Goal: Task Accomplishment & Management: Manage account settings

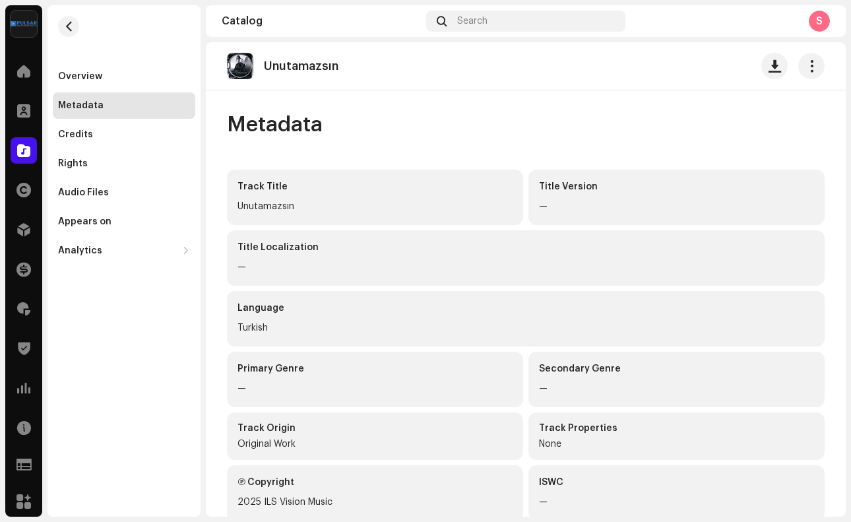
scroll to position [24, 0]
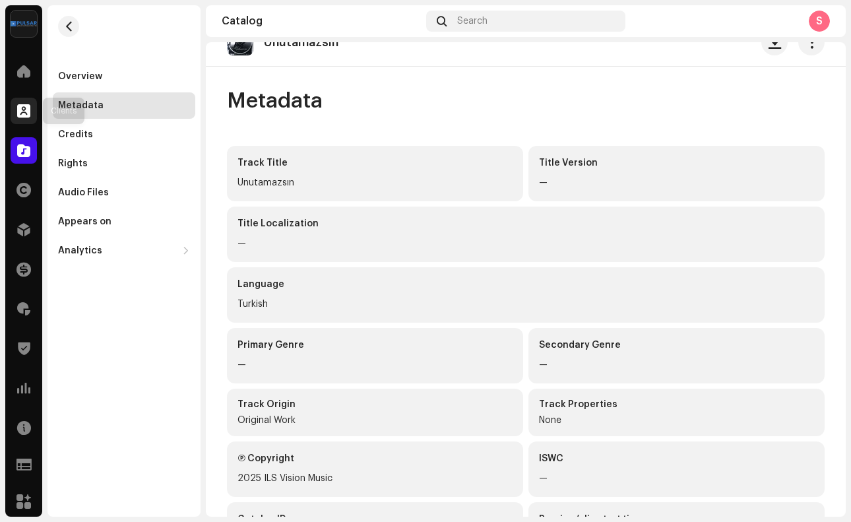
click at [26, 110] on span at bounding box center [23, 111] width 13 height 11
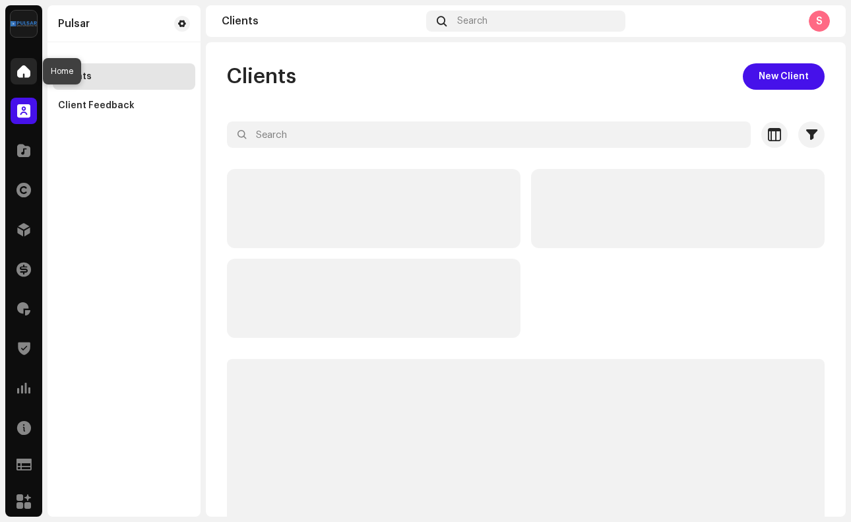
click at [24, 71] on span at bounding box center [23, 71] width 13 height 11
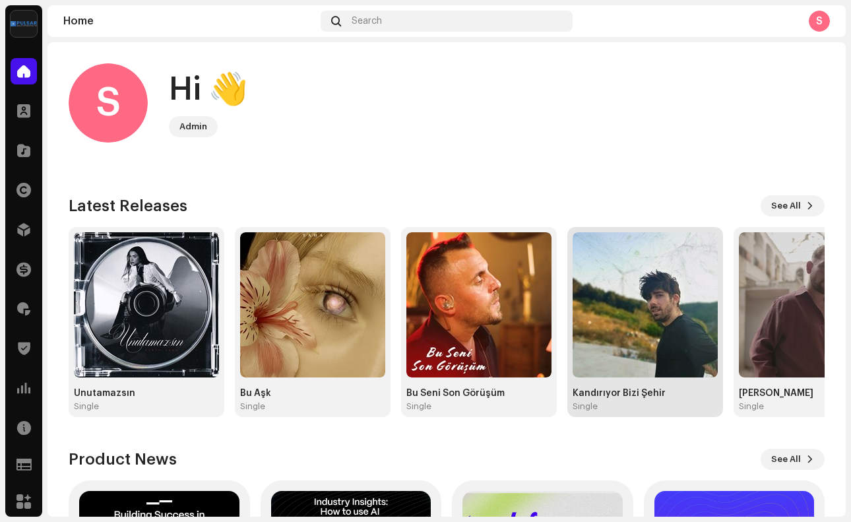
click at [679, 323] on img at bounding box center [645, 304] width 145 height 145
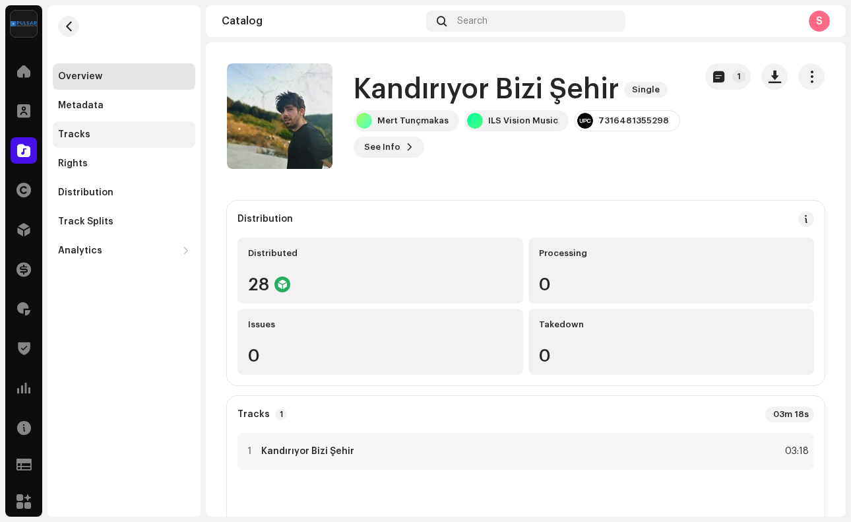
click at [69, 136] on div "Tracks" at bounding box center [74, 134] width 32 height 11
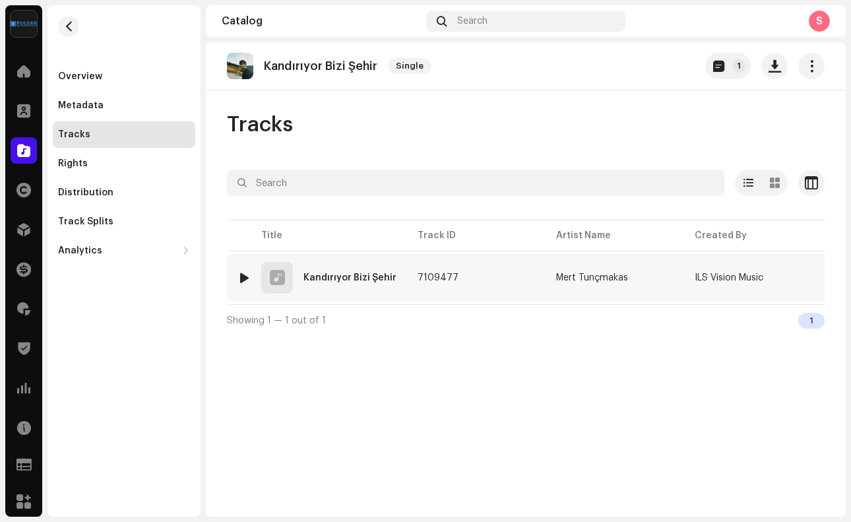
click at [360, 282] on div "Kandırıyor Bizi Şehir" at bounding box center [350, 277] width 93 height 9
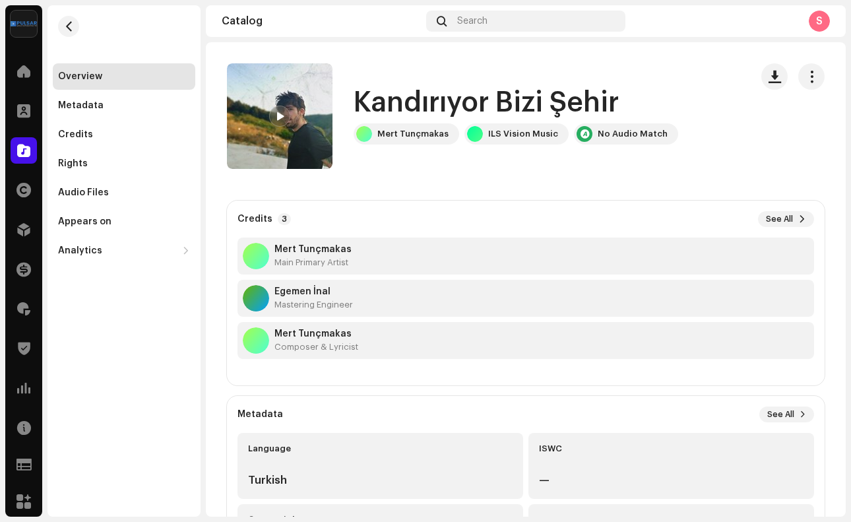
click at [441, 97] on h1 "Kandırıyor Bizi Şehir" at bounding box center [486, 103] width 265 height 30
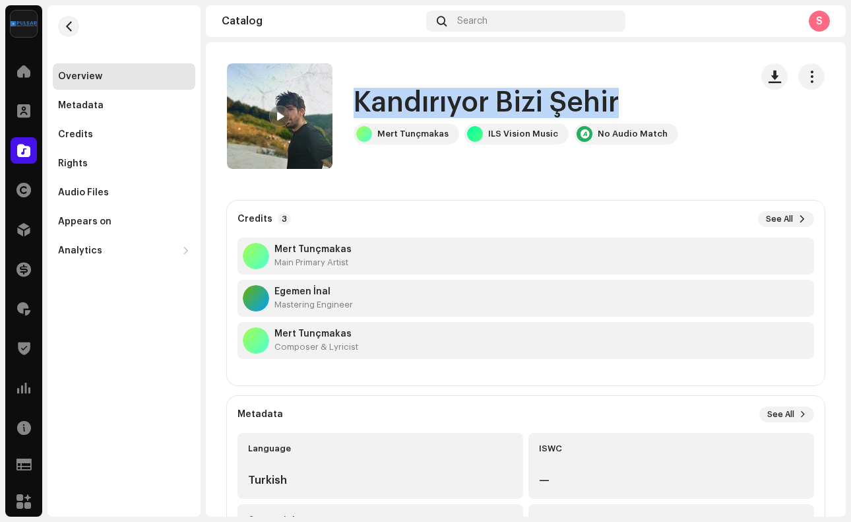
click at [441, 97] on h1 "Kandırıyor Bizi Şehir" at bounding box center [486, 103] width 265 height 30
copy div "Kandırıyor Bizi Şehir"
click at [769, 77] on span "button" at bounding box center [775, 76] width 13 height 11
copy div "Kandırıyor Bizi Şehir"
click at [769, 79] on span "button" at bounding box center [775, 76] width 13 height 11
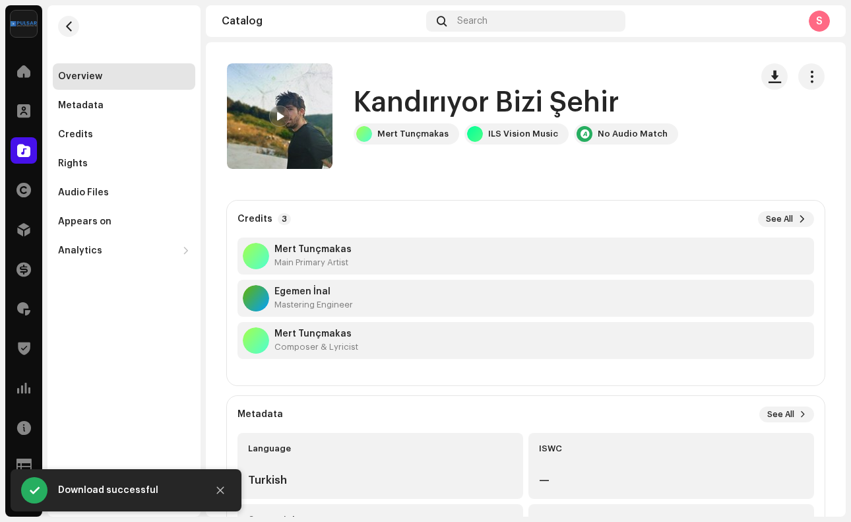
click at [770, 73] on span "button" at bounding box center [775, 76] width 13 height 11
click at [798, 84] on re-m-actions-button at bounding box center [811, 76] width 26 height 26
click at [807, 82] on span "button" at bounding box center [812, 76] width 13 height 11
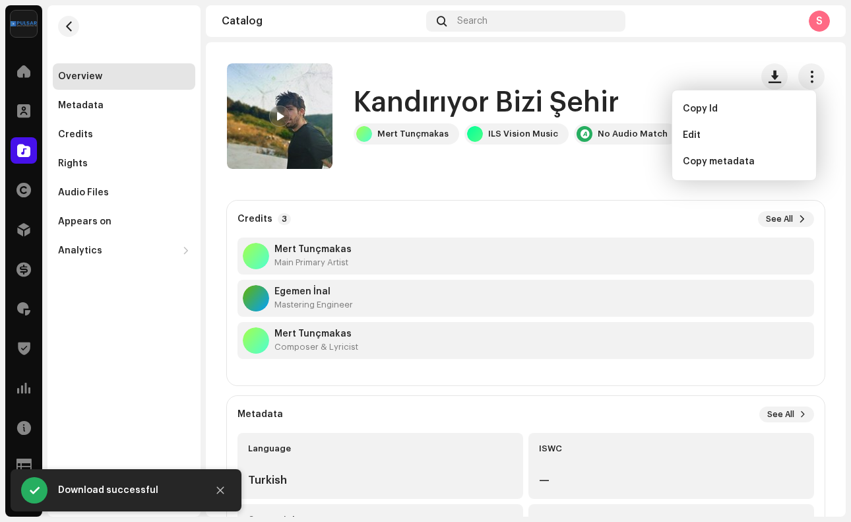
click at [684, 72] on div "Kandırıyor Bizi Şehir [PERSON_NAME] ILS Vision Music No Audio Match" at bounding box center [483, 116] width 513 height 106
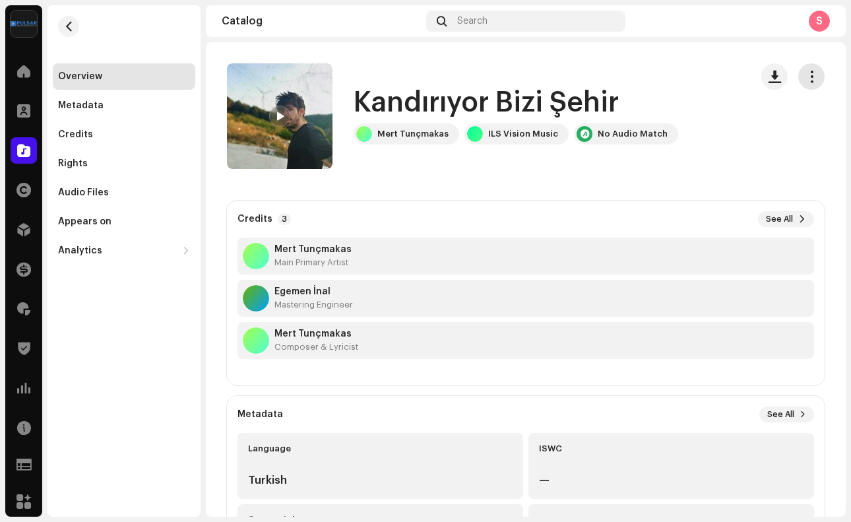
click at [806, 75] on span "button" at bounding box center [812, 76] width 13 height 11
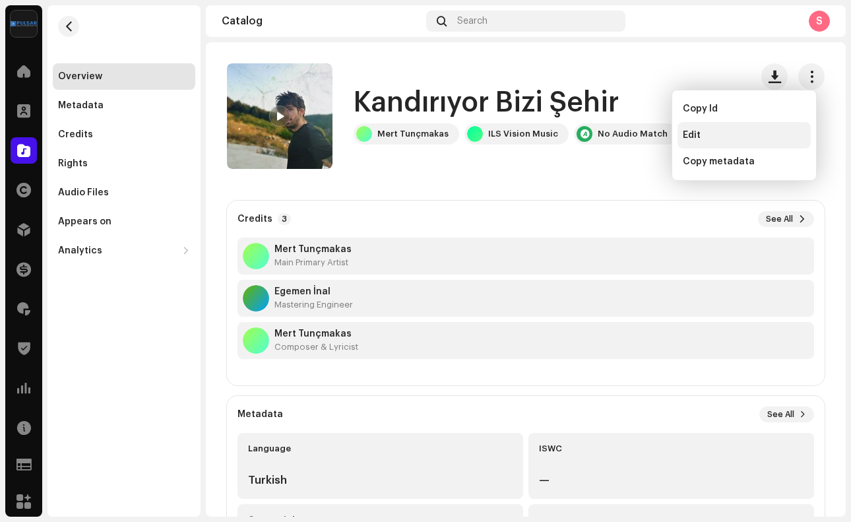
click at [753, 130] on div "Edit" at bounding box center [744, 135] width 123 height 11
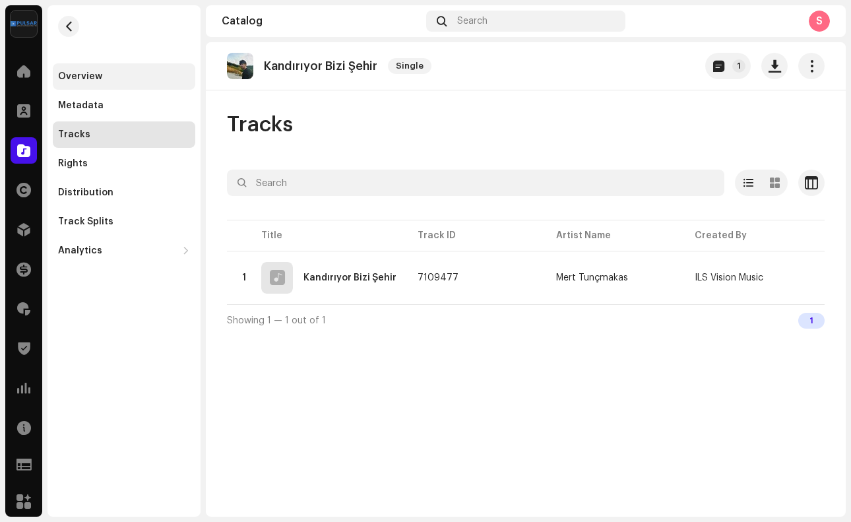
click at [85, 75] on div "Overview" at bounding box center [80, 76] width 44 height 11
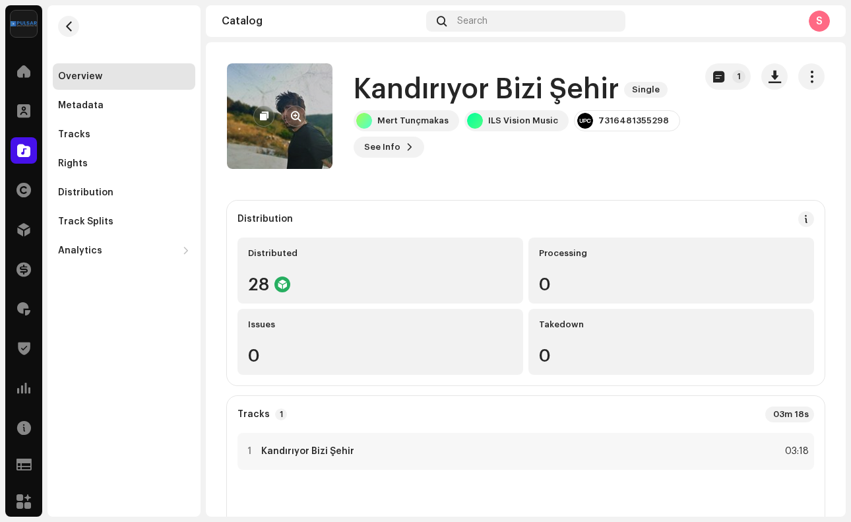
click at [291, 135] on re-a-cover at bounding box center [280, 116] width 106 height 106
click at [294, 115] on span "button" at bounding box center [296, 116] width 10 height 11
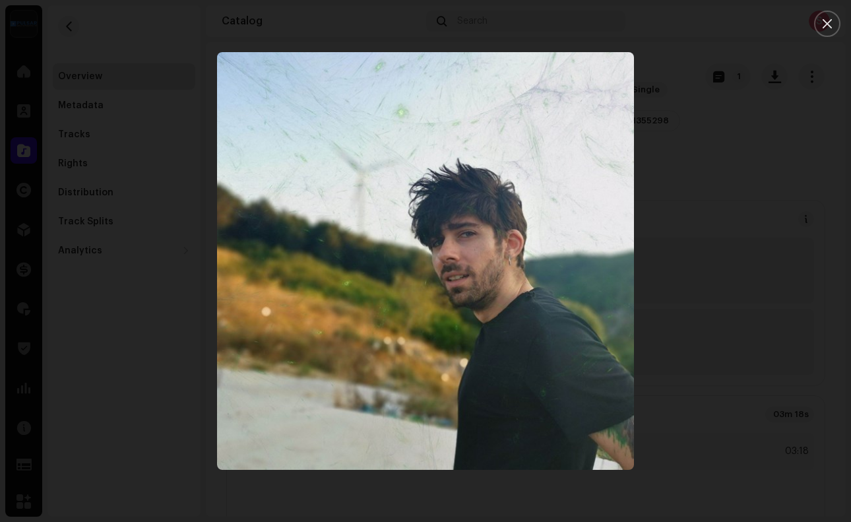
click at [413, 114] on img "1" at bounding box center [426, 261] width 418 height 418
click at [827, 26] on icon "Close" at bounding box center [828, 24] width 12 height 12
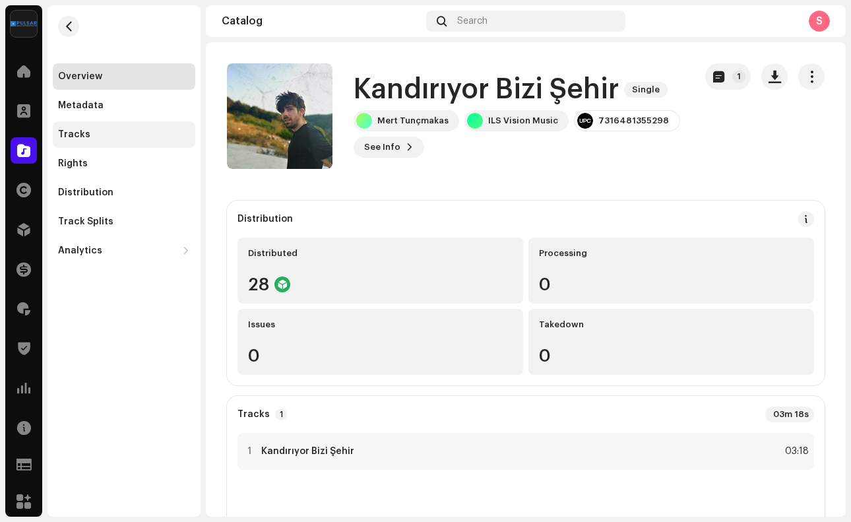
click at [86, 135] on div "Tracks" at bounding box center [74, 134] width 32 height 11
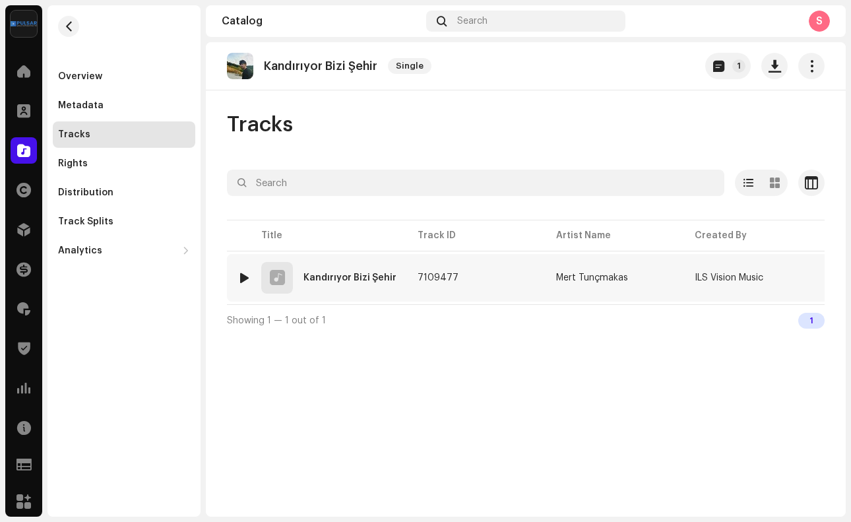
click at [421, 271] on td "7109477" at bounding box center [476, 278] width 139 height 48
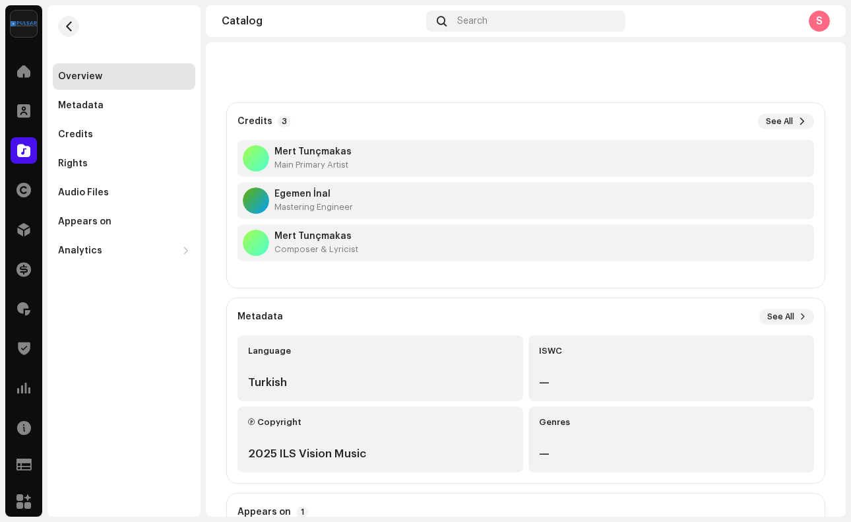
scroll to position [101, 0]
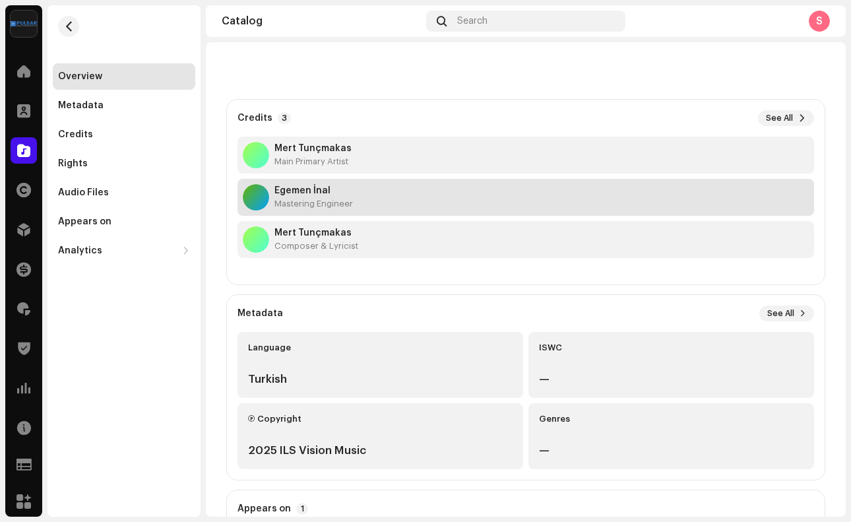
click at [391, 187] on div "Egemen İnal Mastering Engineer" at bounding box center [526, 197] width 577 height 37
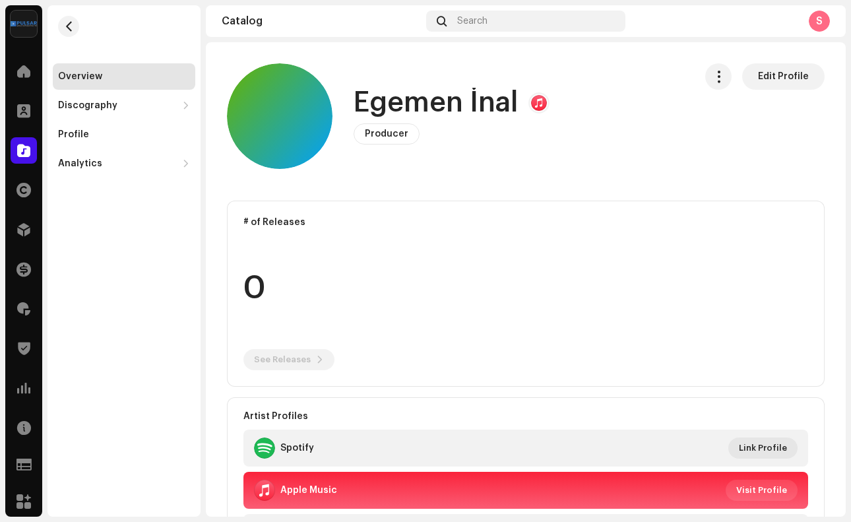
click at [801, 0] on div "Pulsar Home Clients Catalog Rights Distribution Finance Royalties Trust & Safet…" at bounding box center [425, 261] width 851 height 522
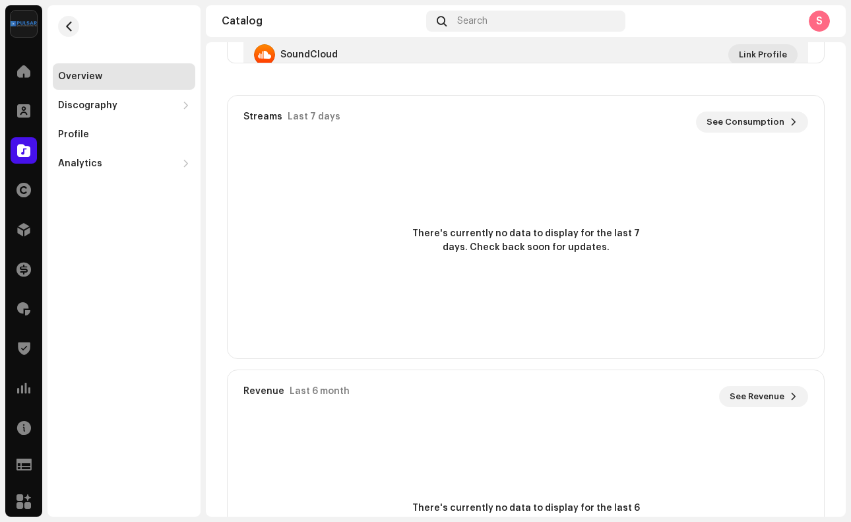
scroll to position [470, 0]
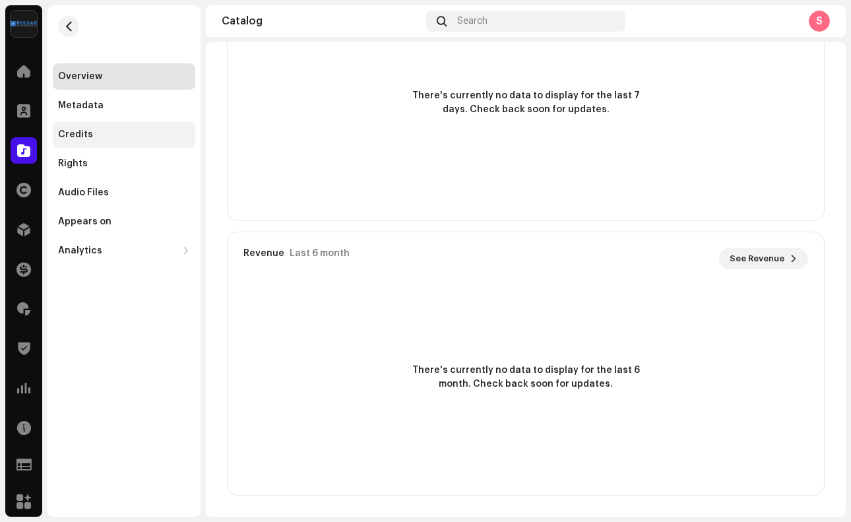
scroll to position [851, 0]
click at [119, 127] on div "Credits" at bounding box center [124, 134] width 143 height 26
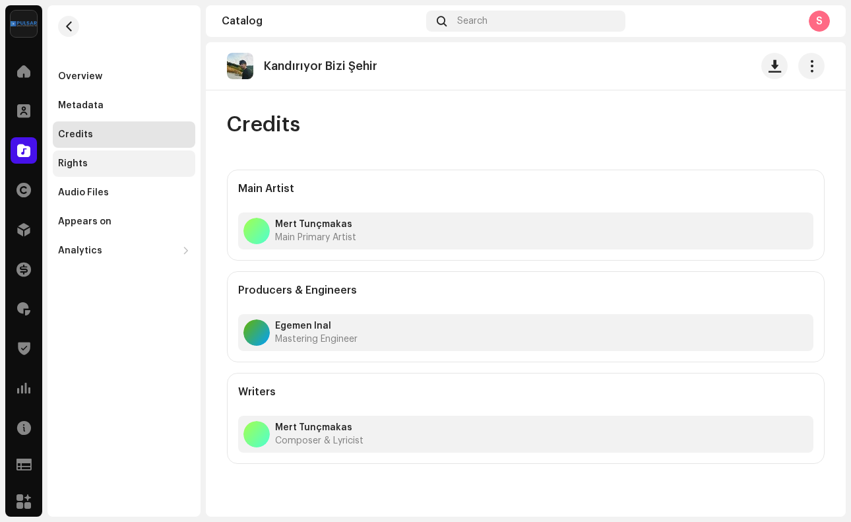
click at [96, 169] on div "Rights" at bounding box center [124, 163] width 143 height 26
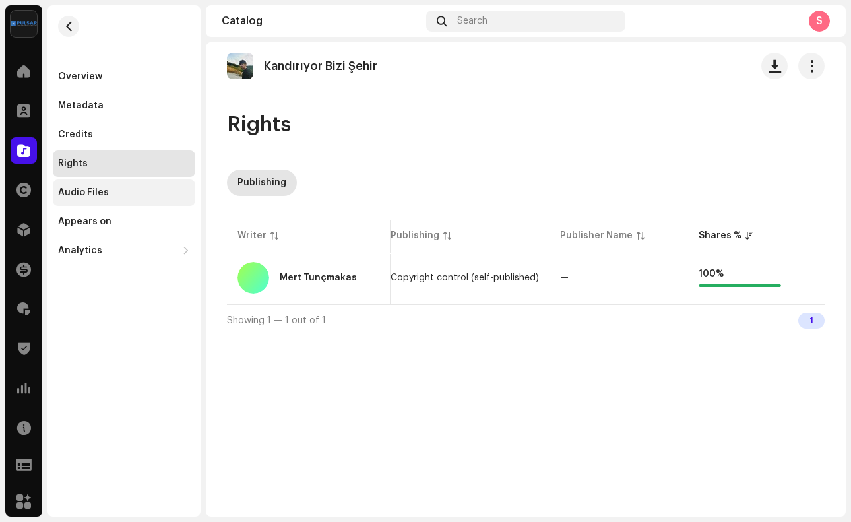
scroll to position [0, 148]
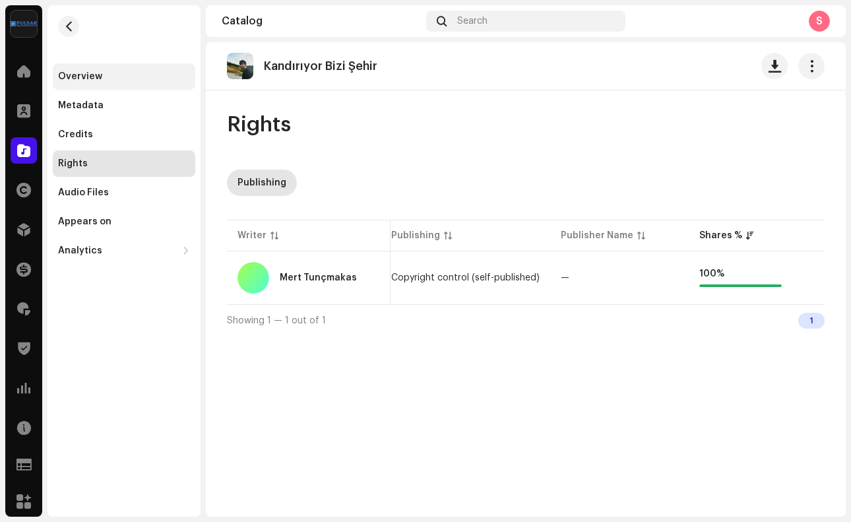
click at [143, 82] on div "Overview" at bounding box center [124, 76] width 143 height 26
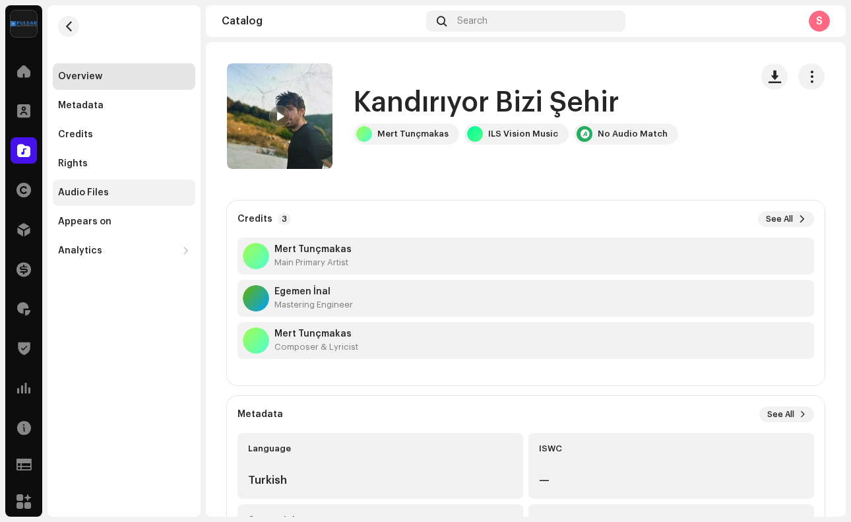
click at [117, 194] on div "Audio Files" at bounding box center [124, 192] width 132 height 11
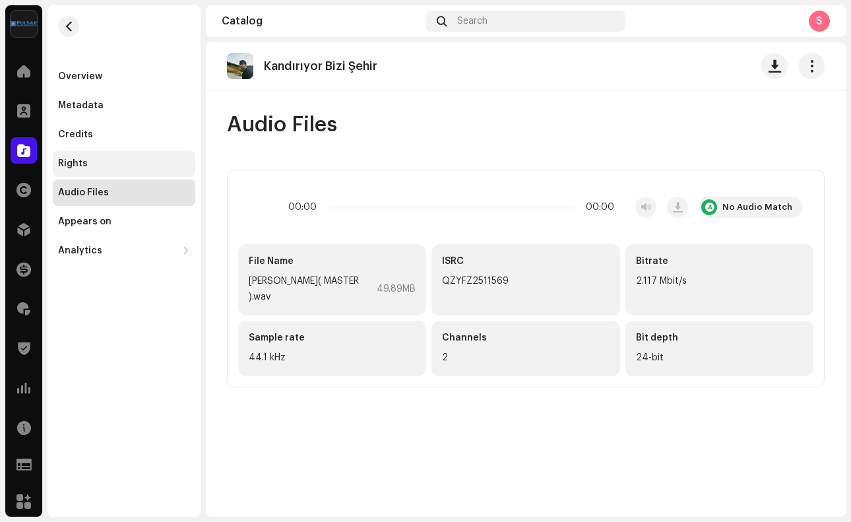
click at [113, 163] on div "Rights" at bounding box center [124, 163] width 132 height 11
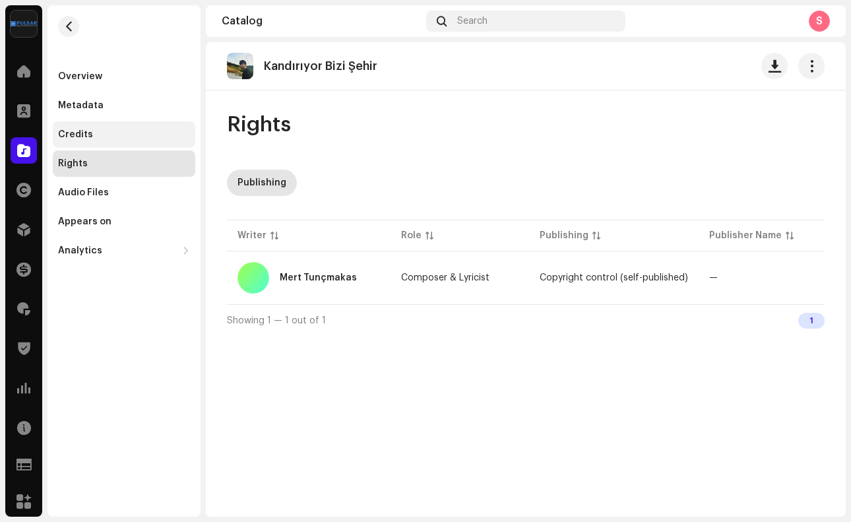
click at [112, 130] on div "Credits" at bounding box center [124, 134] width 132 height 11
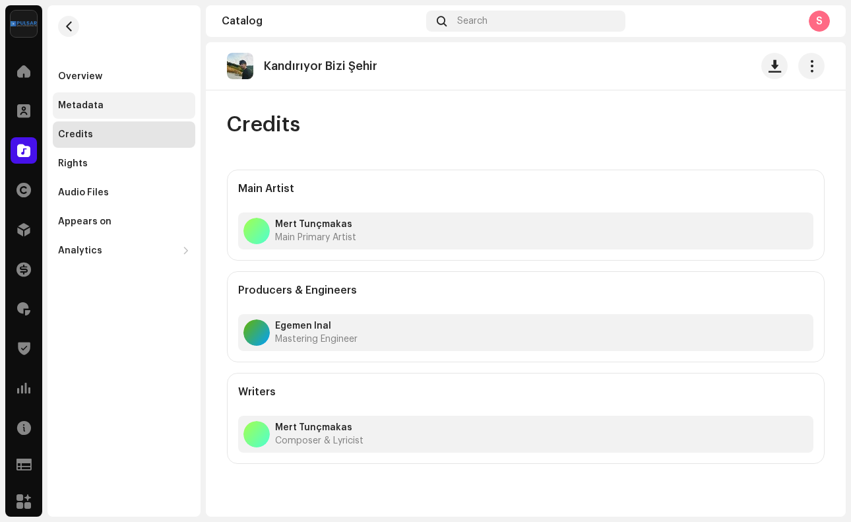
click at [112, 113] on div "Metadata" at bounding box center [124, 105] width 143 height 26
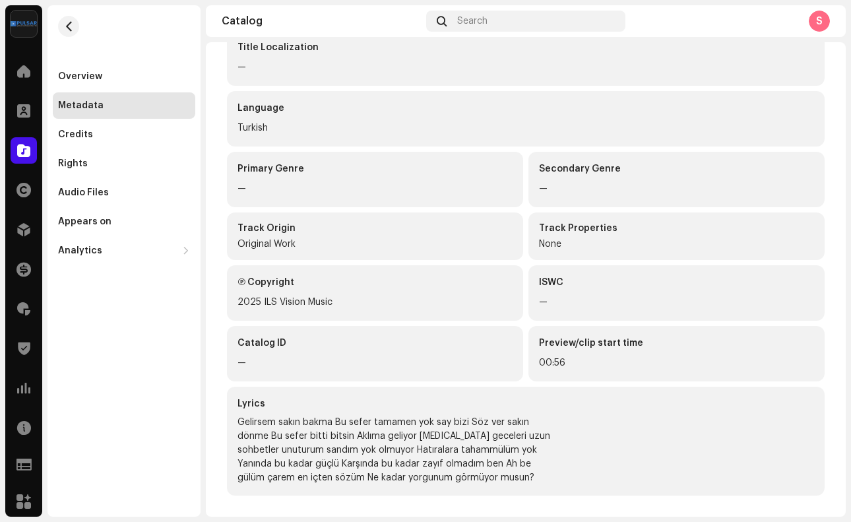
scroll to position [200, 0]
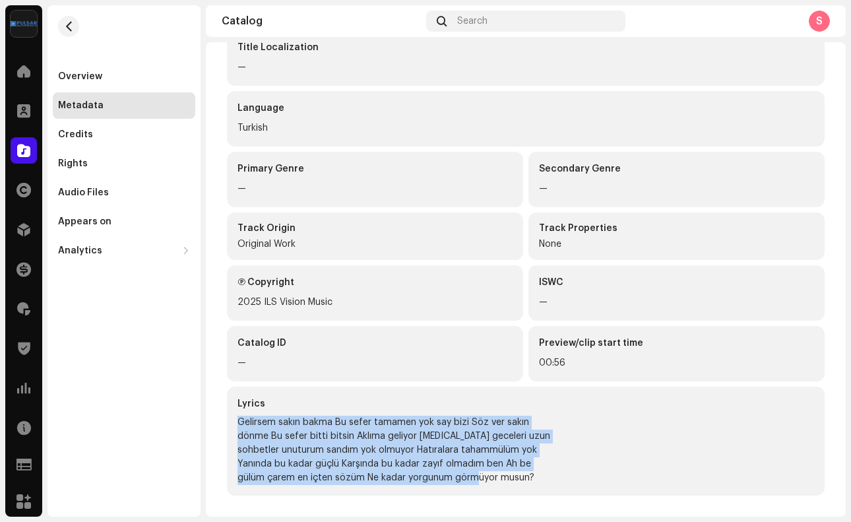
drag, startPoint x: 238, startPoint y: 423, endPoint x: 486, endPoint y: 487, distance: 255.6
click at [486, 487] on div "Lyrics Gelirsem sakın bakma Bu sefer tamamen yok say bizi Söz ver sakın dönme B…" at bounding box center [526, 441] width 598 height 109
copy div "Gelirsem sakın bakma Bu sefer tamamen yok say bizi Söz ver sakın dönme Bu sefer…"
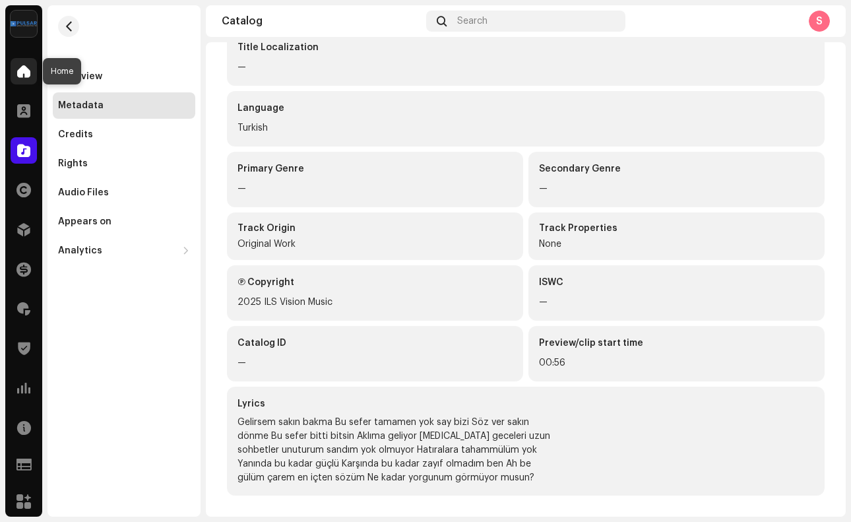
click at [32, 68] on div at bounding box center [24, 71] width 26 height 26
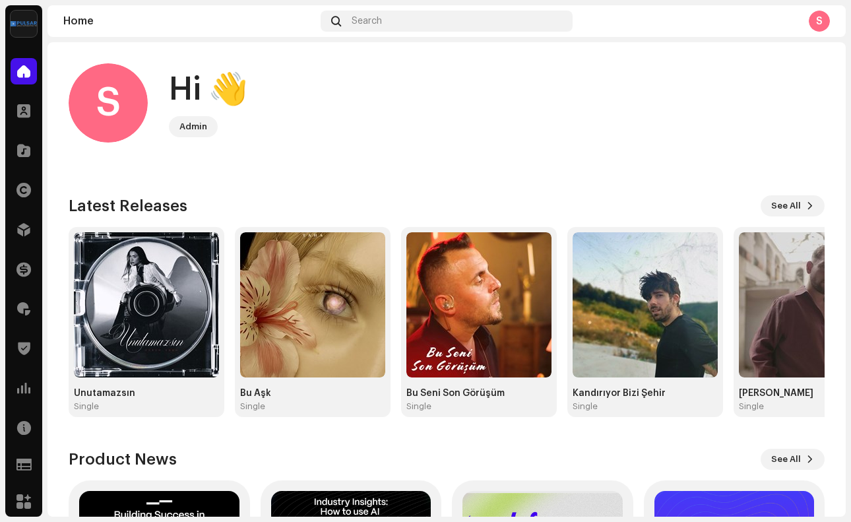
click at [268, 205] on div "Latest Releases See All" at bounding box center [447, 205] width 756 height 21
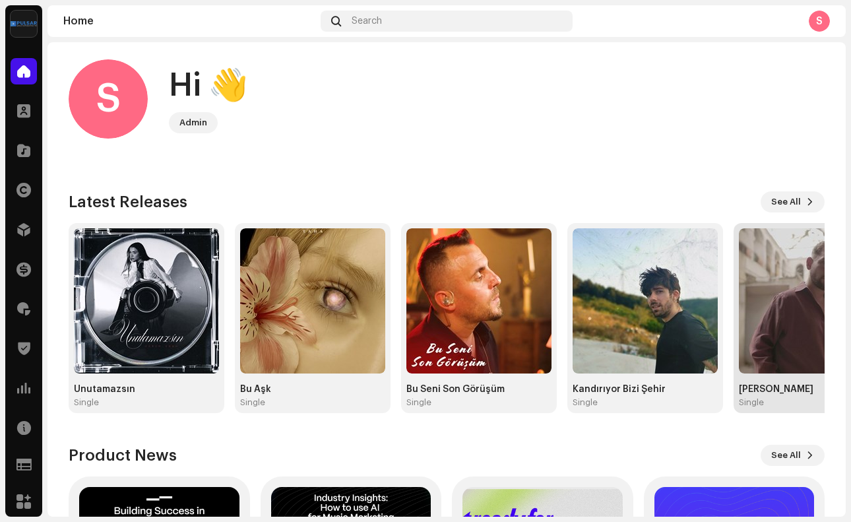
click at [758, 314] on img at bounding box center [811, 300] width 145 height 145
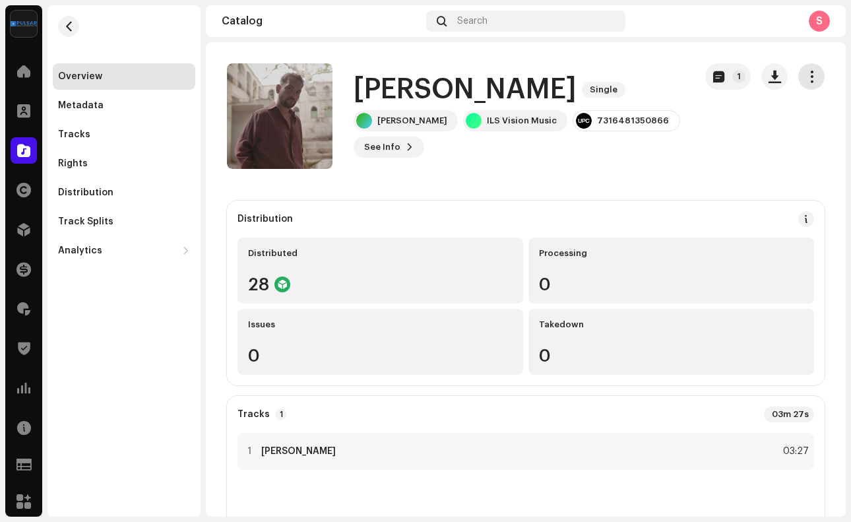
click at [810, 68] on button "button" at bounding box center [811, 76] width 26 height 26
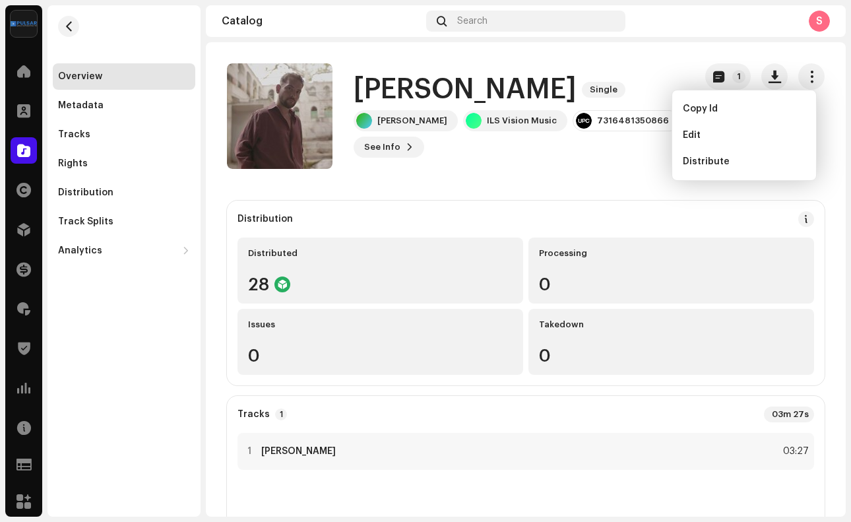
click at [787, 73] on div "1" at bounding box center [764, 76] width 119 height 26
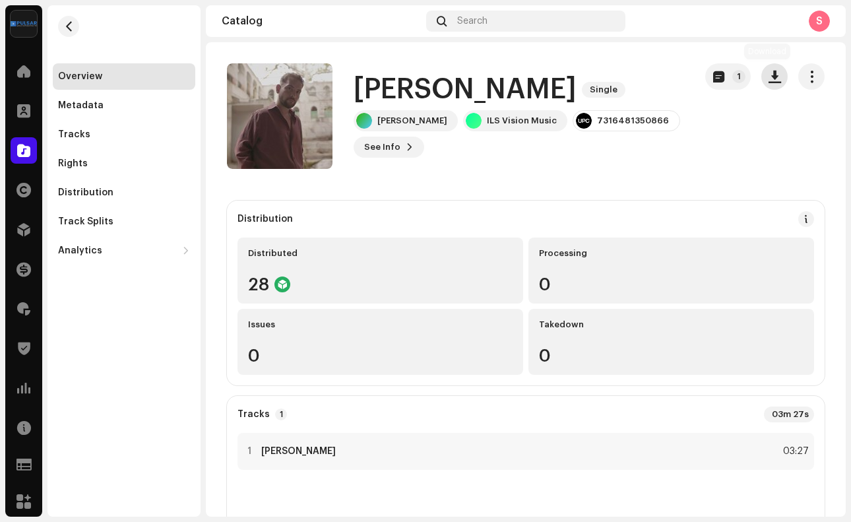
click at [773, 73] on button "button" at bounding box center [775, 76] width 26 height 26
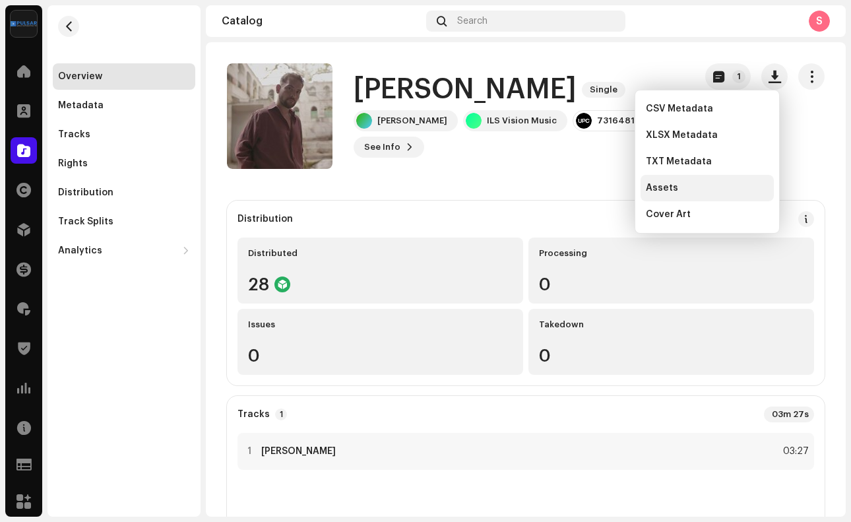
click at [692, 192] on div "Assets" at bounding box center [707, 188] width 123 height 11
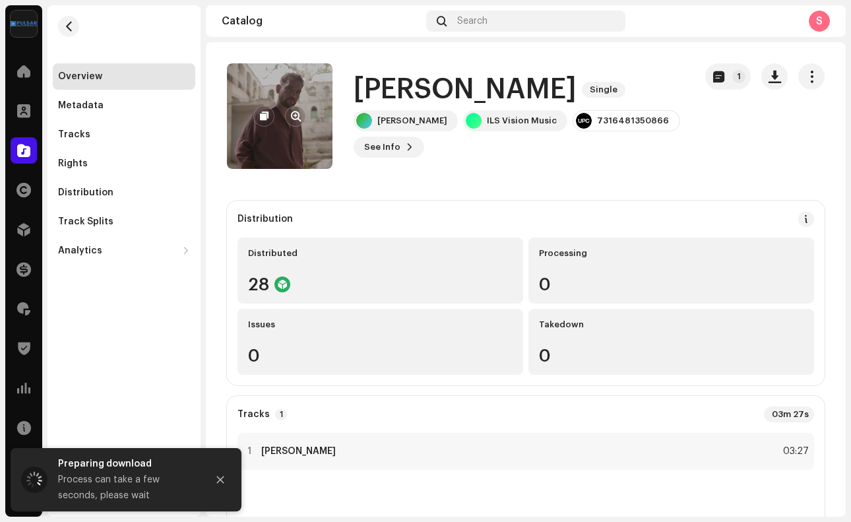
click at [308, 113] on re-a-cover at bounding box center [280, 116] width 106 height 106
click at [266, 117] on span "button" at bounding box center [264, 116] width 9 height 11
